Goal: Task Accomplishment & Management: Complete application form

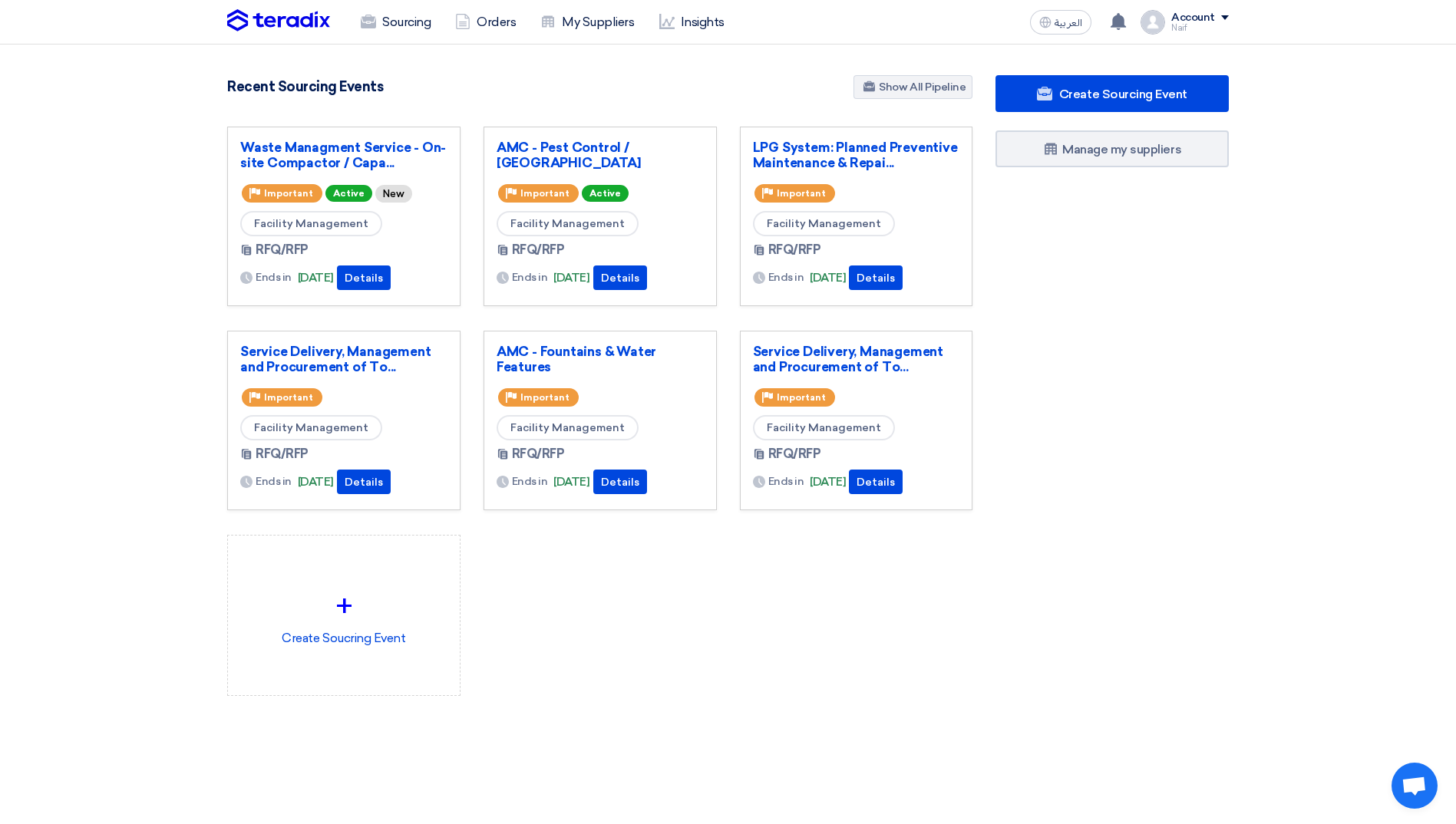
click at [1420, 481] on section "4848 RFx remaining 10 Auctions remaining Create Sourcing Event" at bounding box center [728, 422] width 1456 height 756
click at [277, 7] on div "Sourcing Orders My Suppliers Insights" at bounding box center [527, 22] width 601 height 34
click at [307, 21] on img at bounding box center [279, 21] width 103 height 23
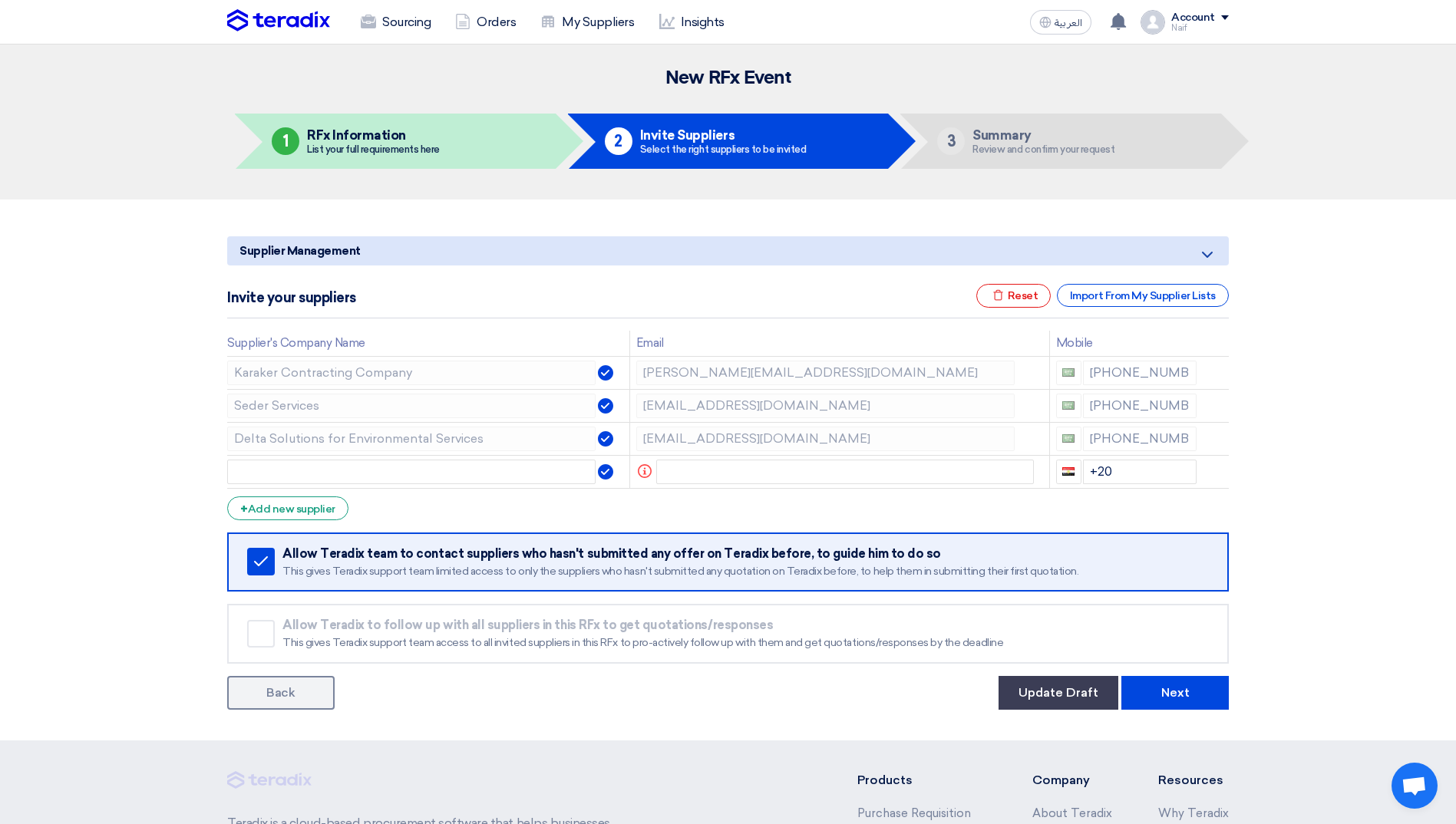
click at [61, 349] on section "Supplier Management Minimize/Maximize Category Invite your suppliers Excel file…" at bounding box center [728, 470] width 1456 height 541
click at [1032, 693] on button "Update Draft" at bounding box center [1059, 693] width 120 height 34
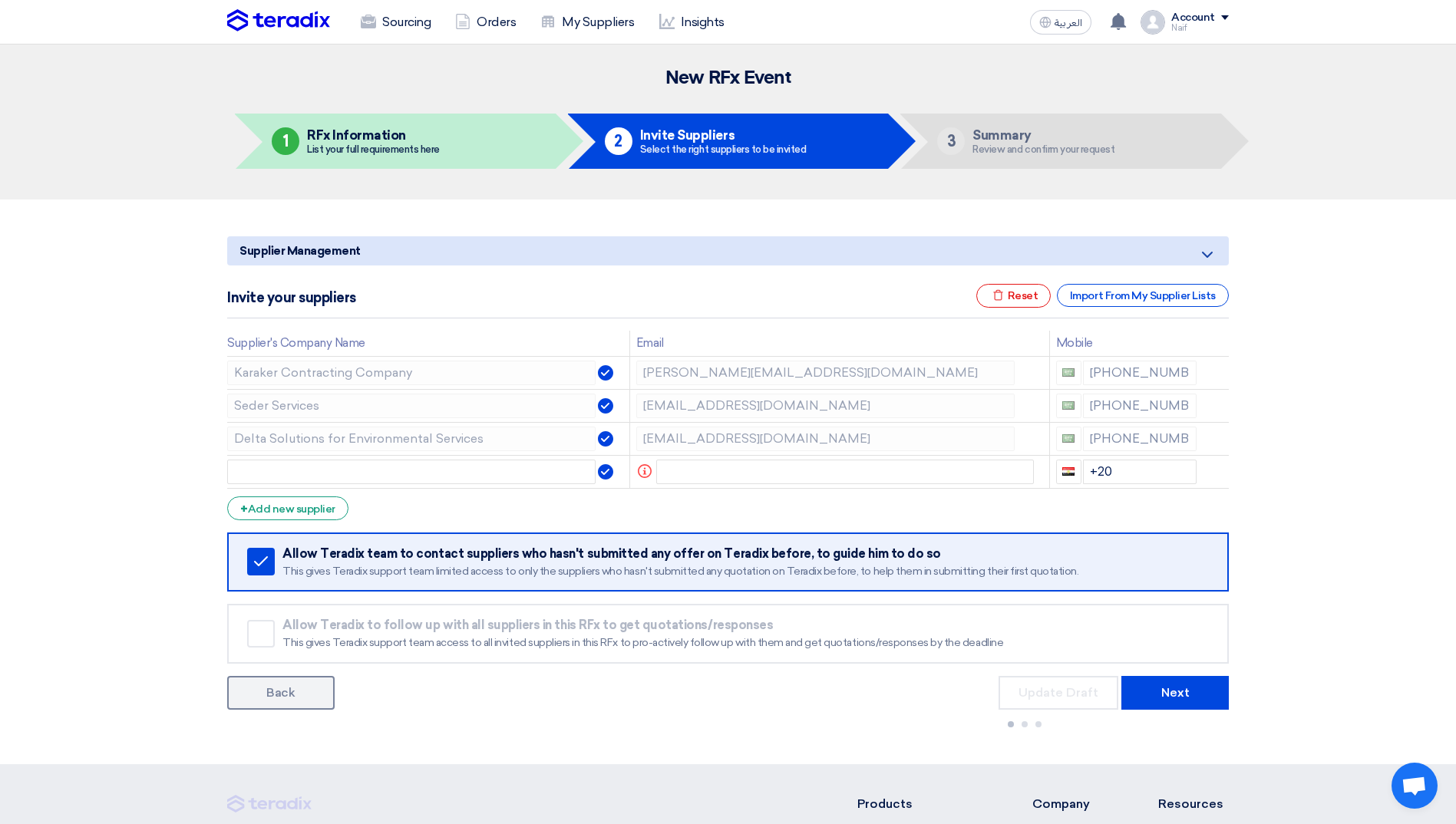
click at [304, 27] on img at bounding box center [279, 21] width 103 height 23
